Goal: Navigation & Orientation: Find specific page/section

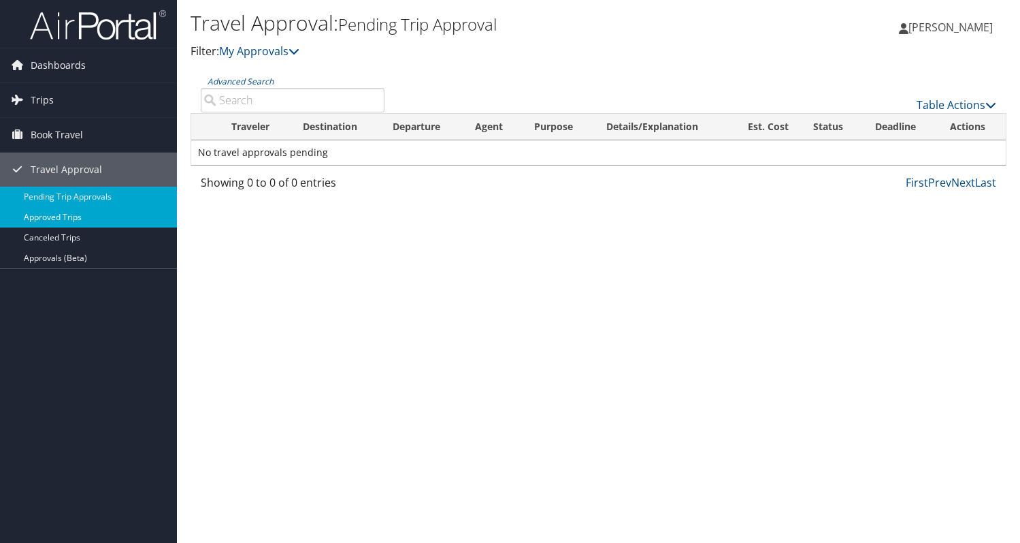
click at [47, 222] on link "Approved Trips" at bounding box center [88, 217] width 177 height 20
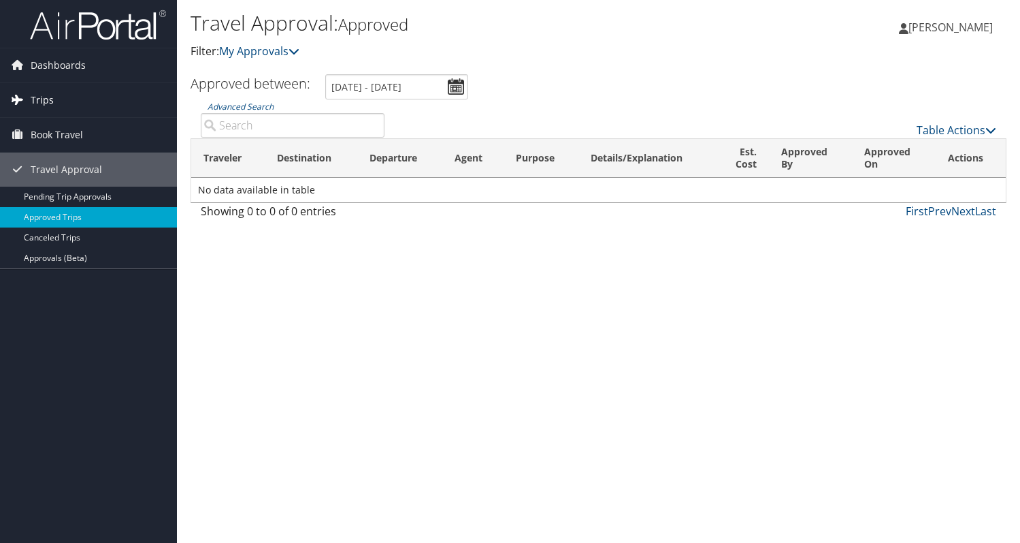
click at [72, 106] on link "Trips" at bounding box center [88, 100] width 177 height 34
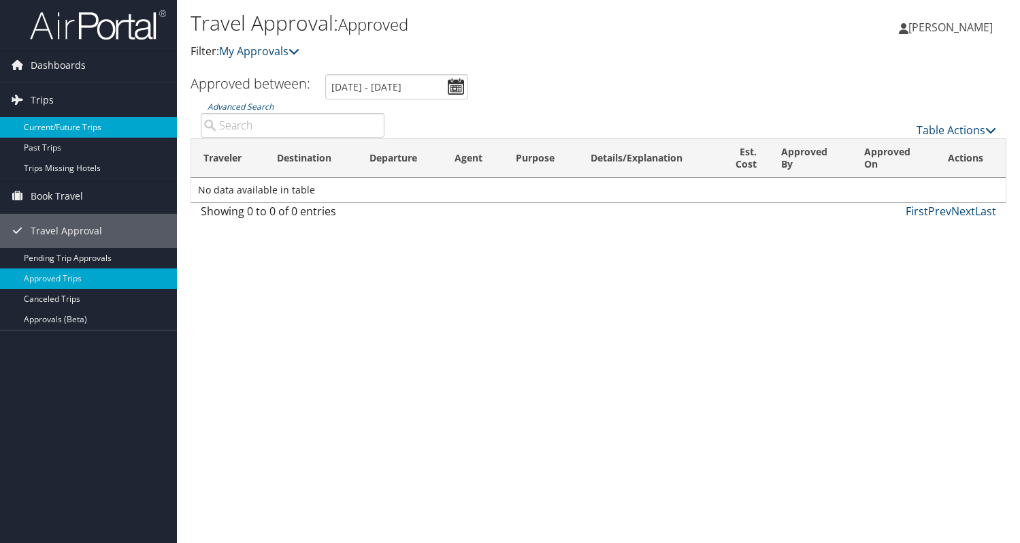
click at [63, 127] on link "Current/Future Trips" at bounding box center [88, 127] width 177 height 20
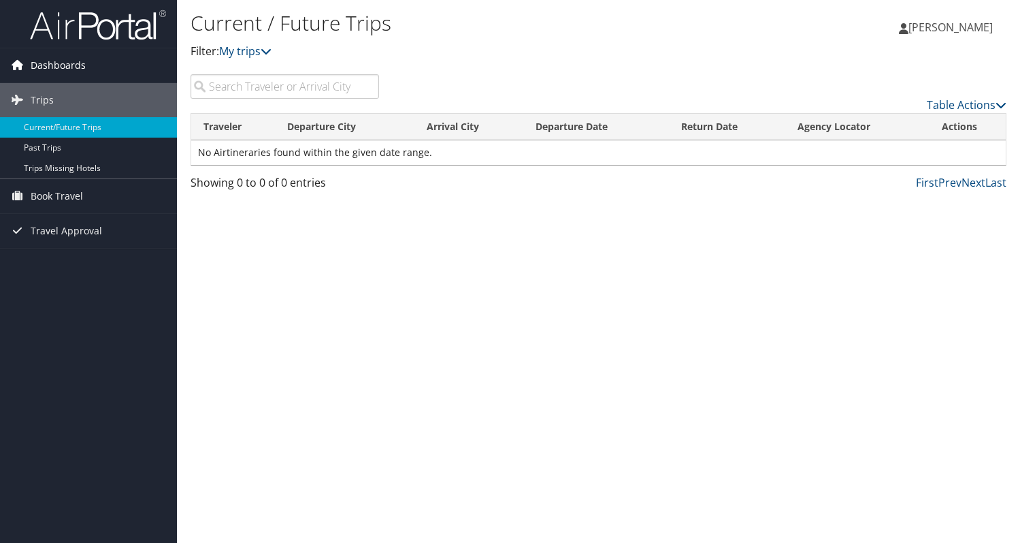
click at [50, 65] on span "Dashboards" at bounding box center [58, 65] width 55 height 34
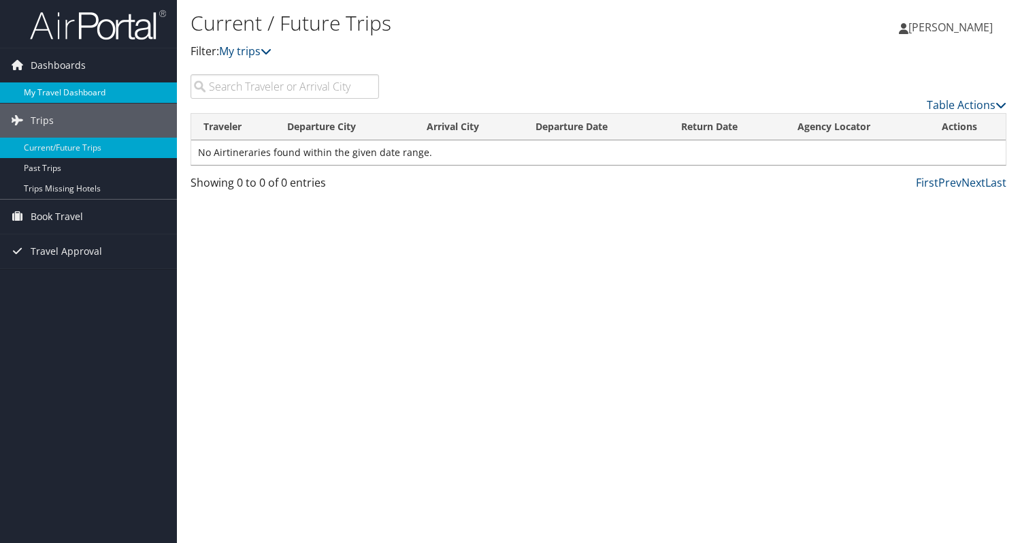
click at [48, 88] on link "My Travel Dashboard" at bounding box center [88, 92] width 177 height 20
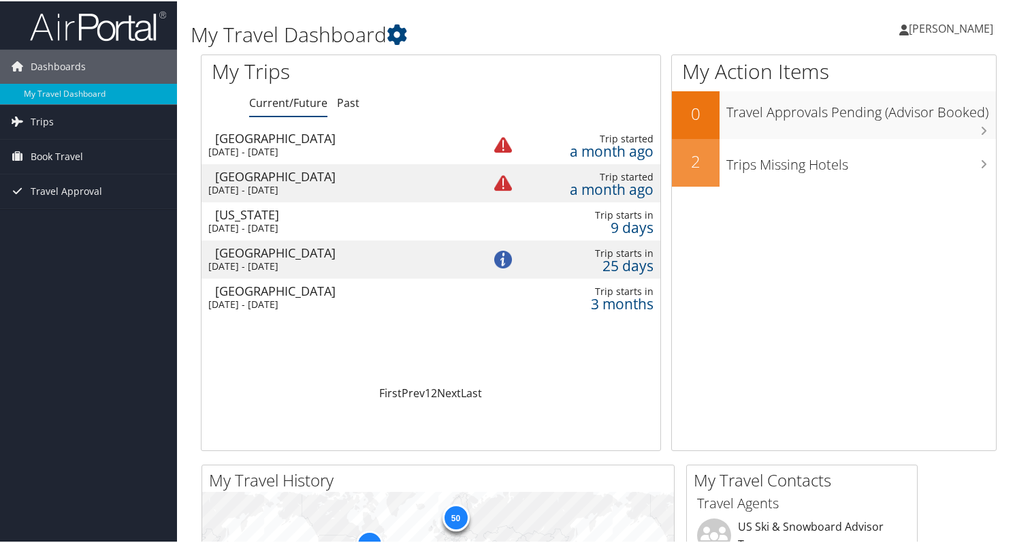
click at [288, 294] on div "Denver" at bounding box center [342, 289] width 255 height 12
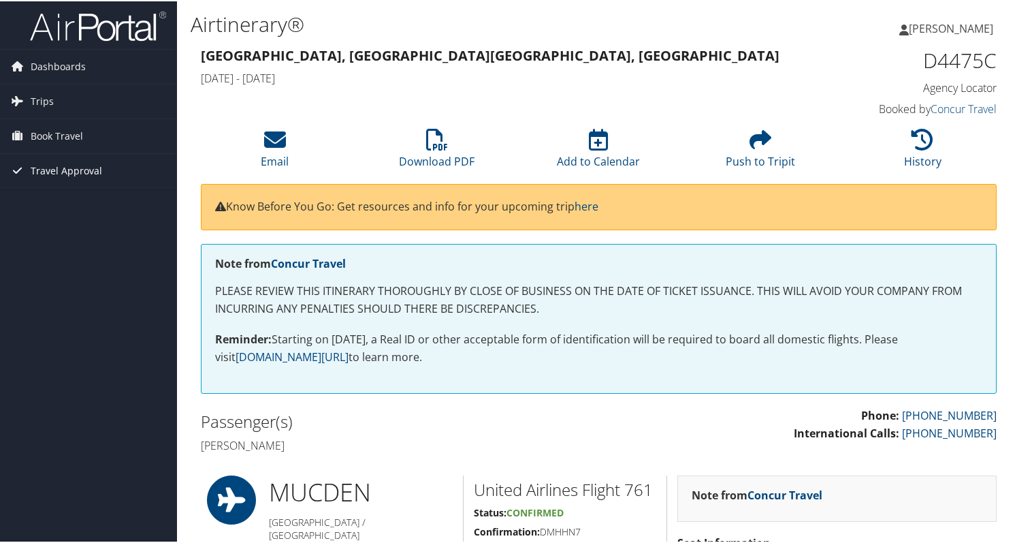
click at [46, 154] on span "Travel Approval" at bounding box center [66, 169] width 71 height 34
click at [50, 146] on span "Book Travel" at bounding box center [57, 135] width 52 height 34
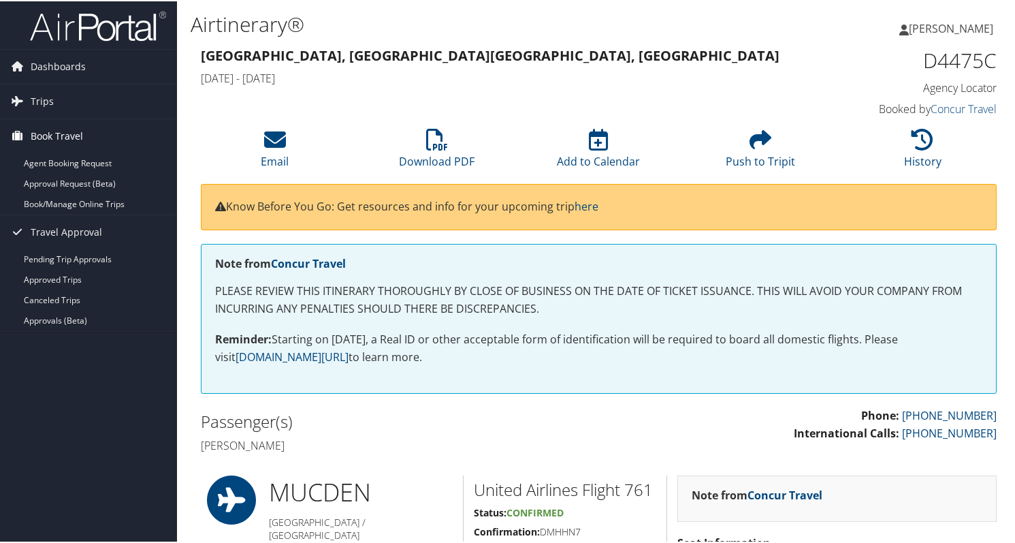
click at [42, 131] on span "Book Travel" at bounding box center [57, 135] width 52 height 34
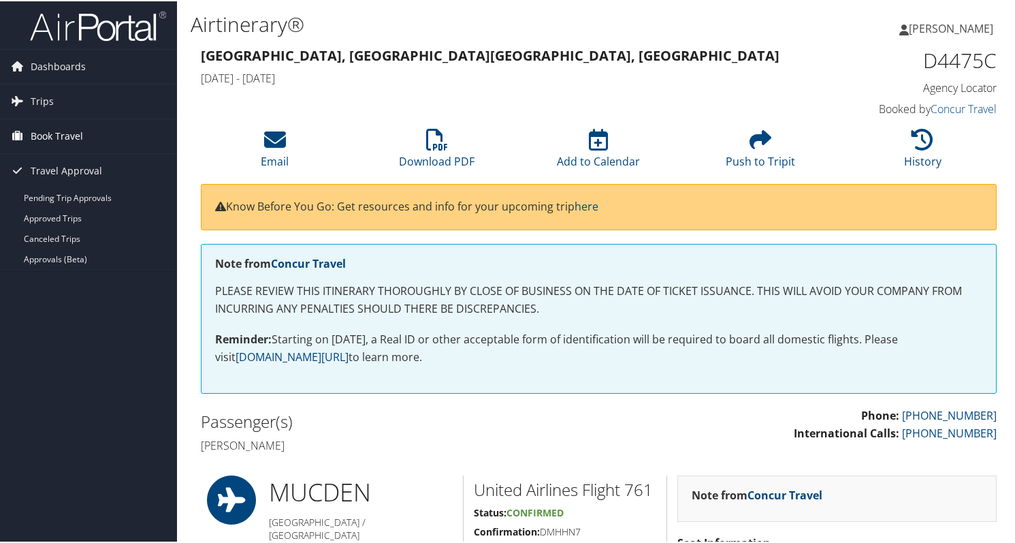
click at [42, 131] on span "Book Travel" at bounding box center [57, 135] width 52 height 34
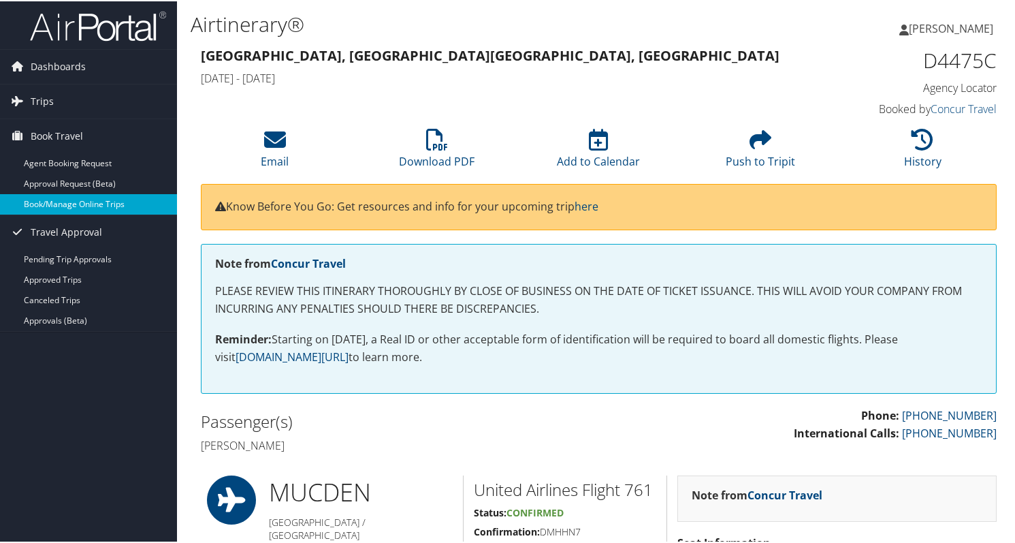
click at [50, 209] on link "Book/Manage Online Trips" at bounding box center [88, 203] width 177 height 20
